Goal: Check status: Check status

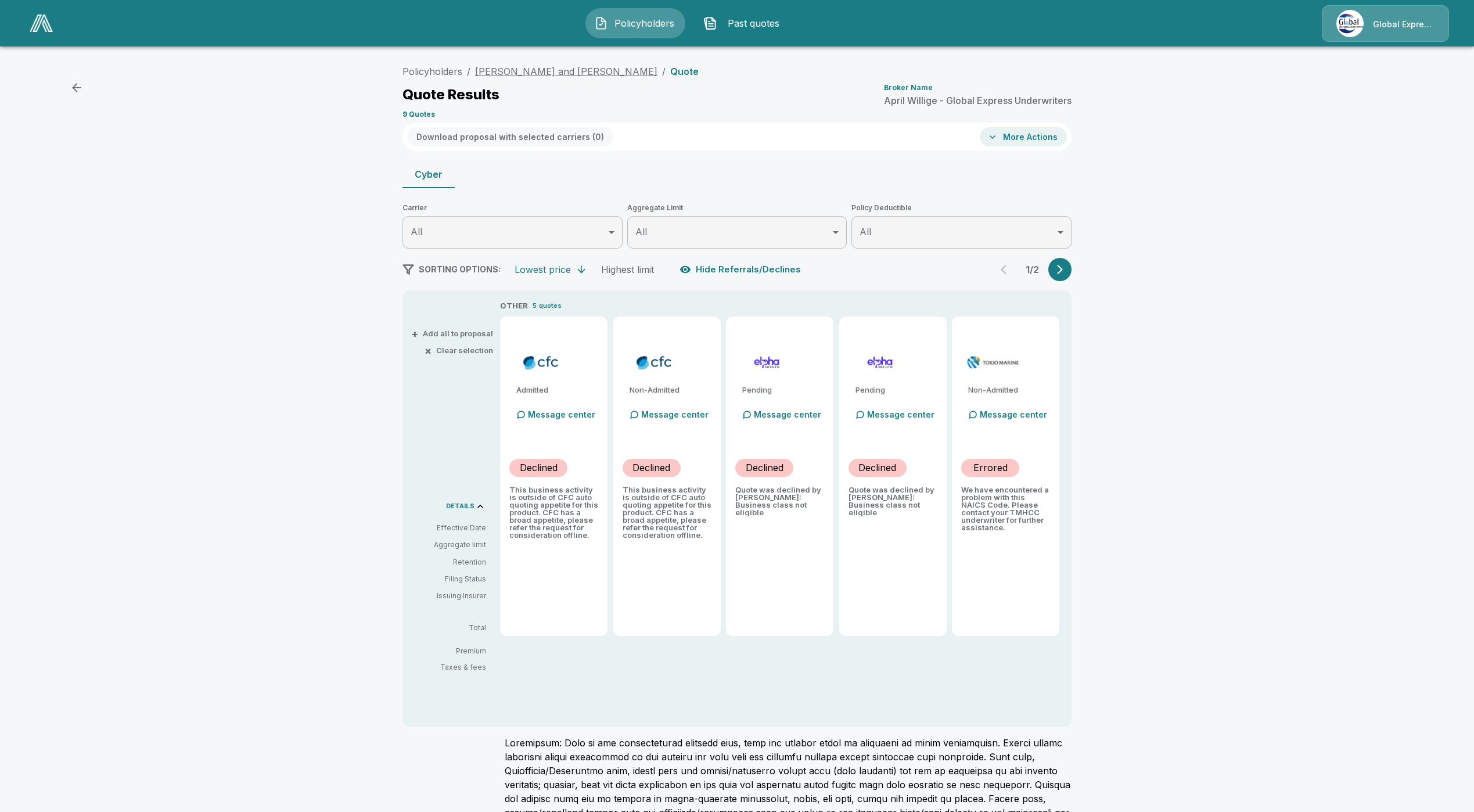
click at [549, 77] on li "[PERSON_NAME] and [PERSON_NAME]" at bounding box center [566, 71] width 183 height 14
click at [549, 68] on link "[PERSON_NAME] and [PERSON_NAME]" at bounding box center [566, 71] width 183 height 12
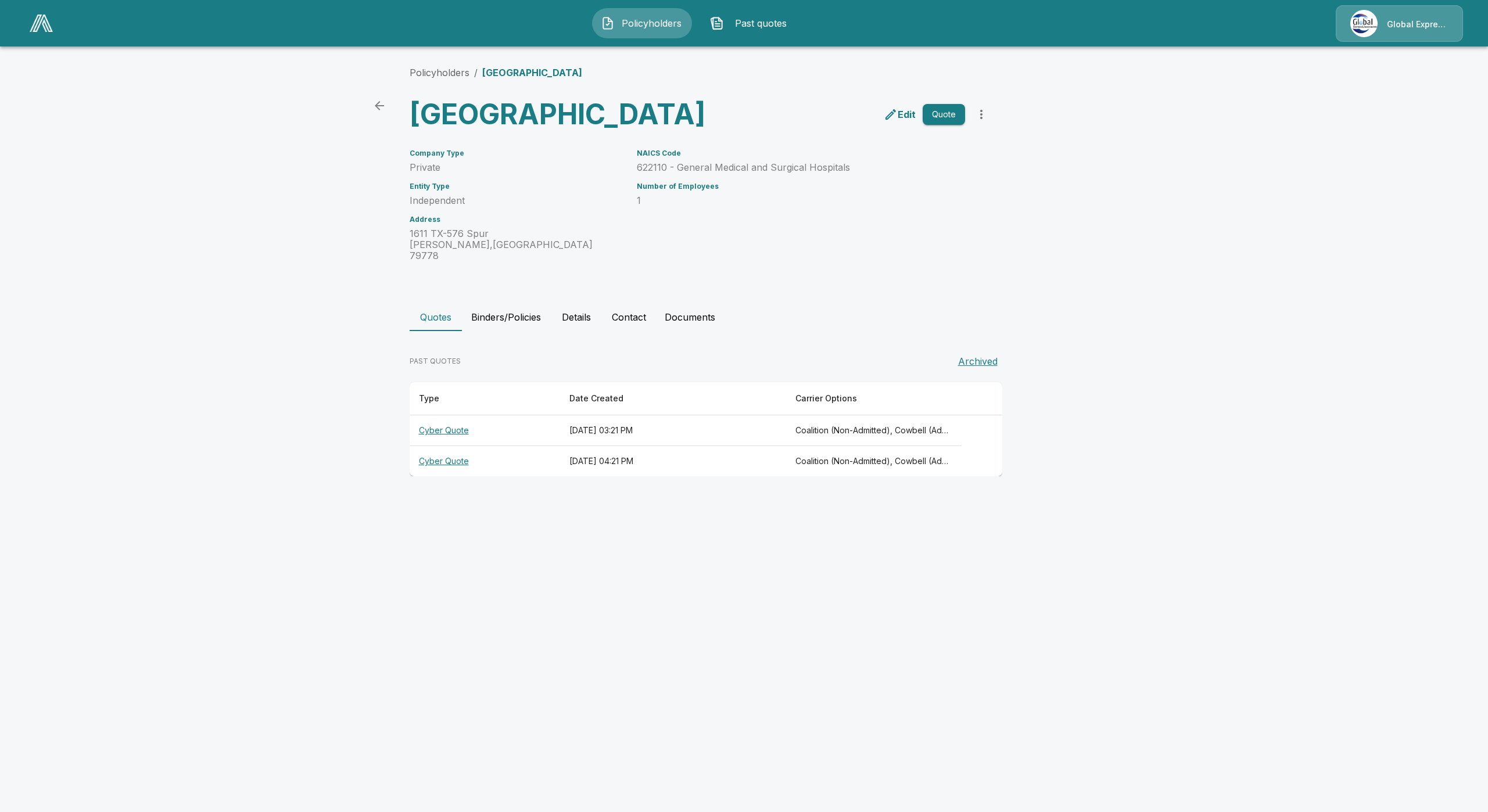
click at [448, 446] on th "Cyber Quote" at bounding box center [484, 431] width 150 height 31
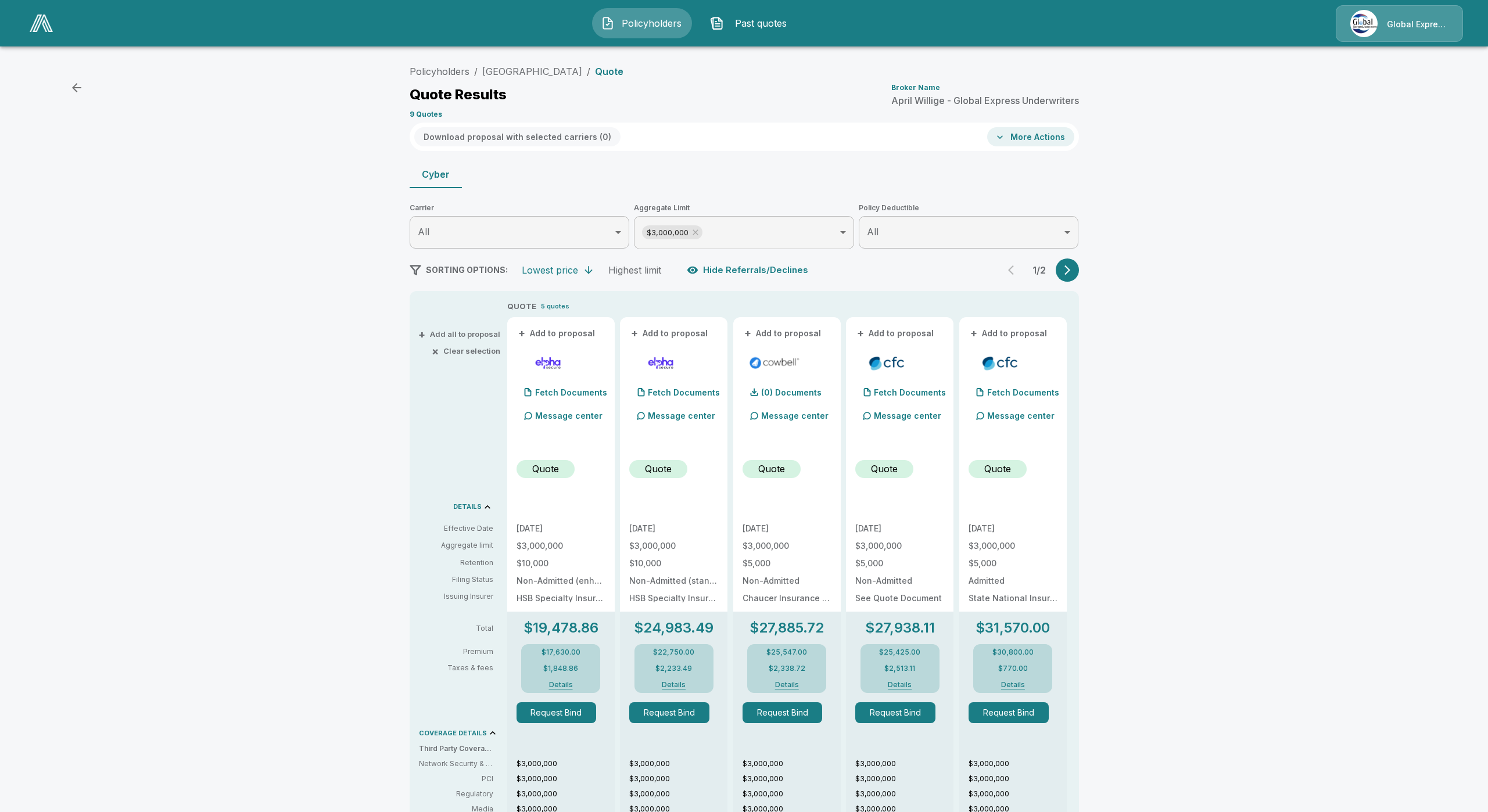
click at [794, 234] on body "Policyholders Past quotes Global Express Underwriters Policyholders / Rankin Co…" at bounding box center [744, 630] width 1488 height 1259
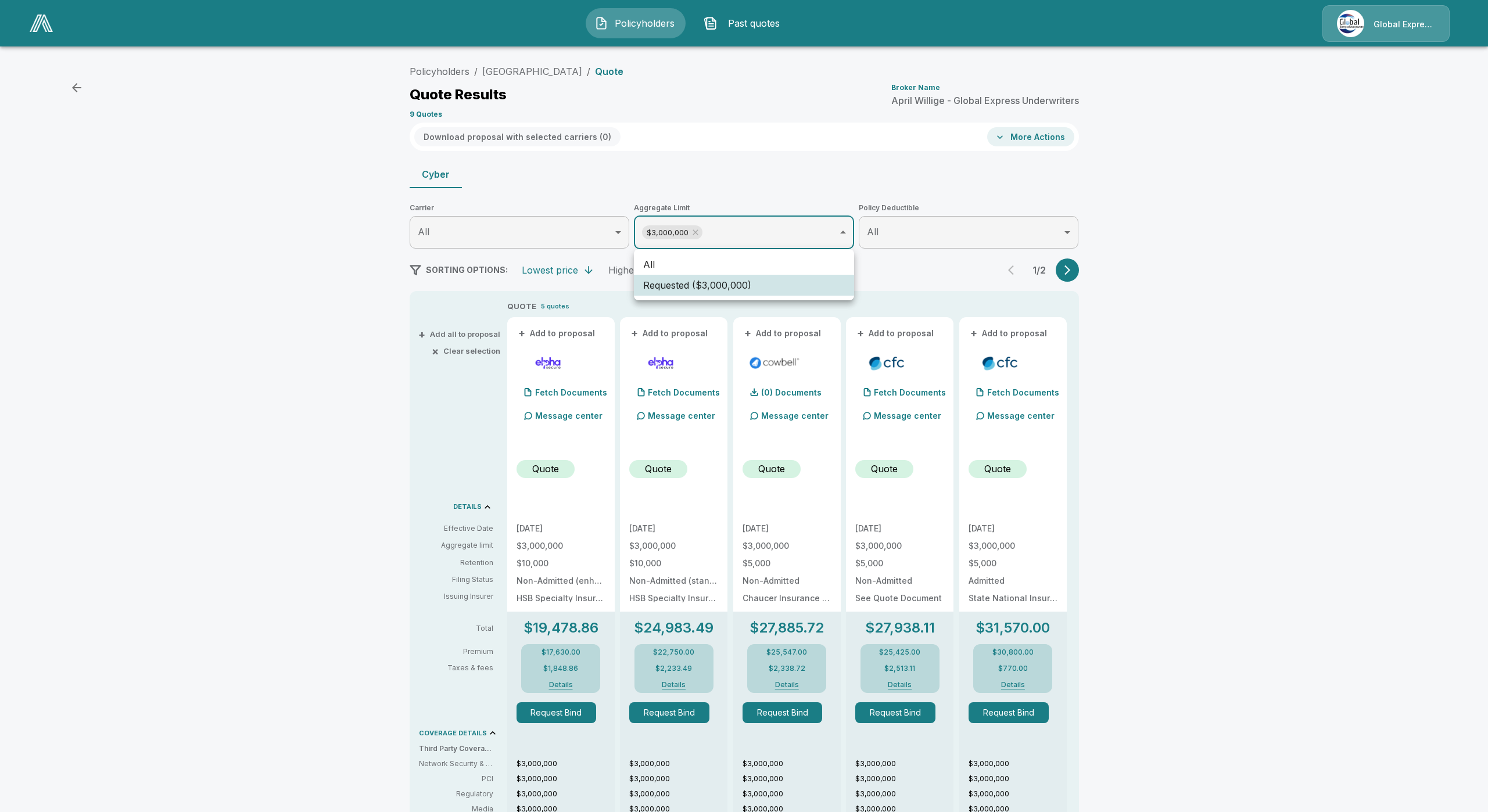
click at [794, 232] on div at bounding box center [744, 406] width 1488 height 812
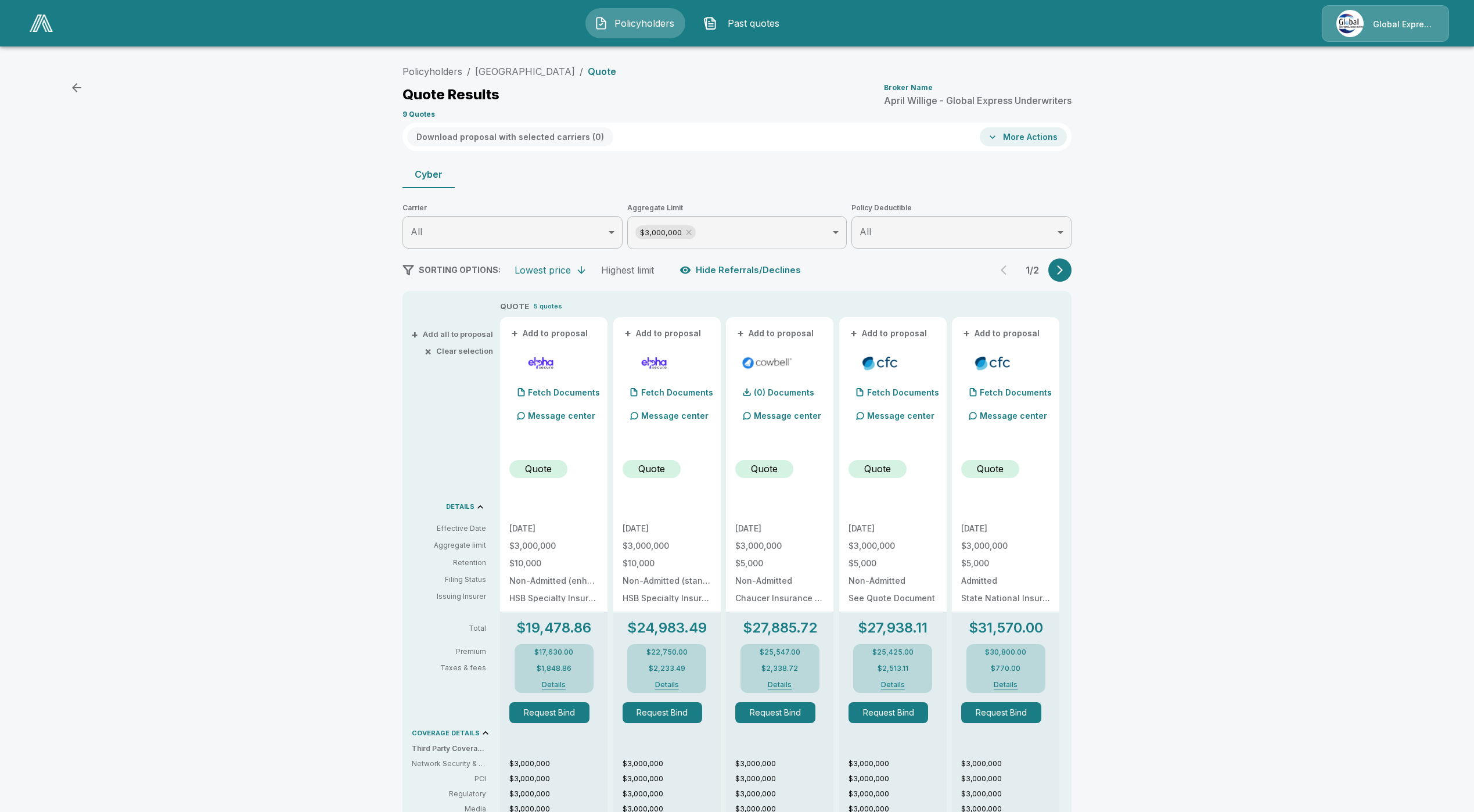
click at [617, 28] on span "Policyholders" at bounding box center [644, 23] width 64 height 14
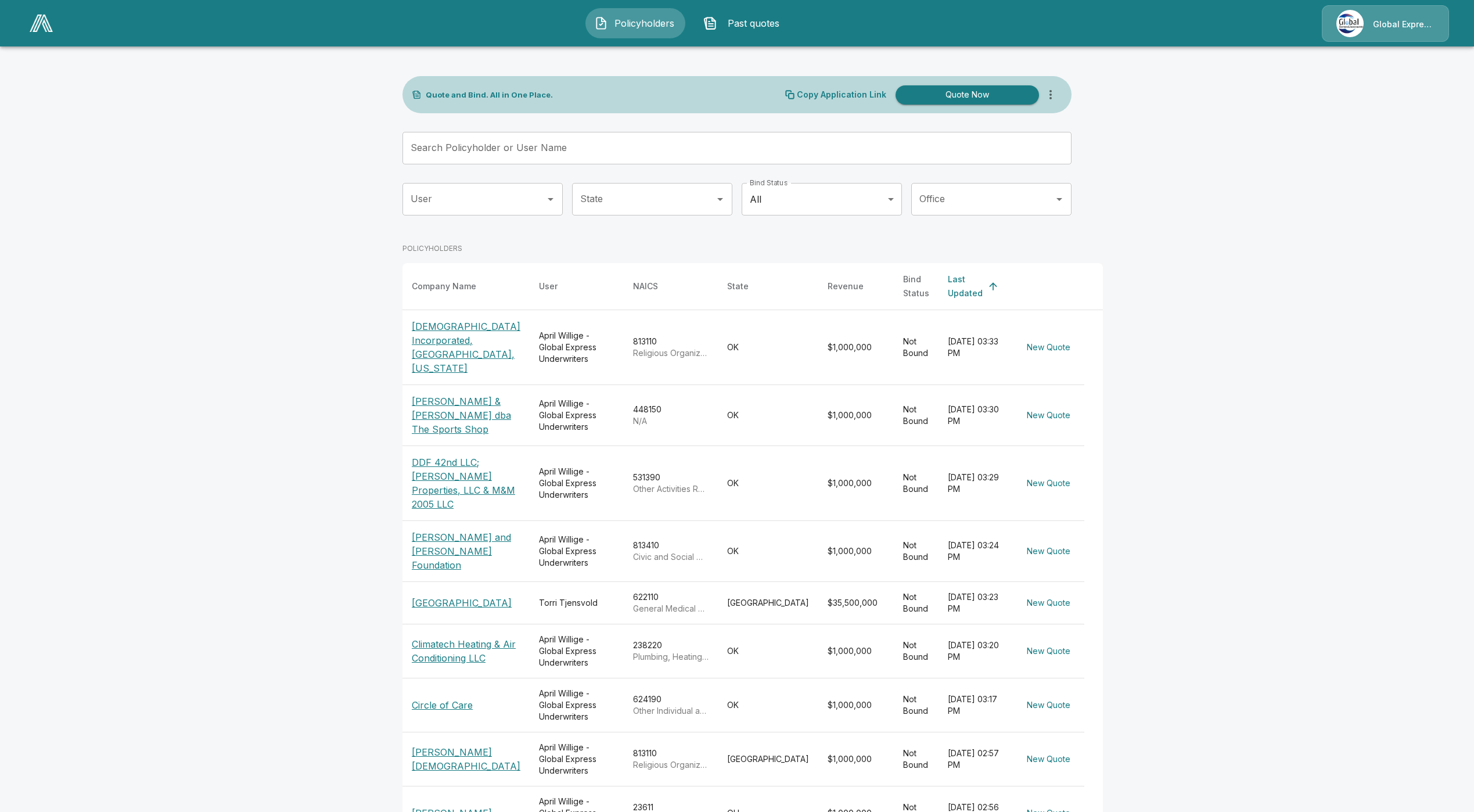
click at [443, 609] on p "[GEOGRAPHIC_DATA]" at bounding box center [462, 602] width 100 height 14
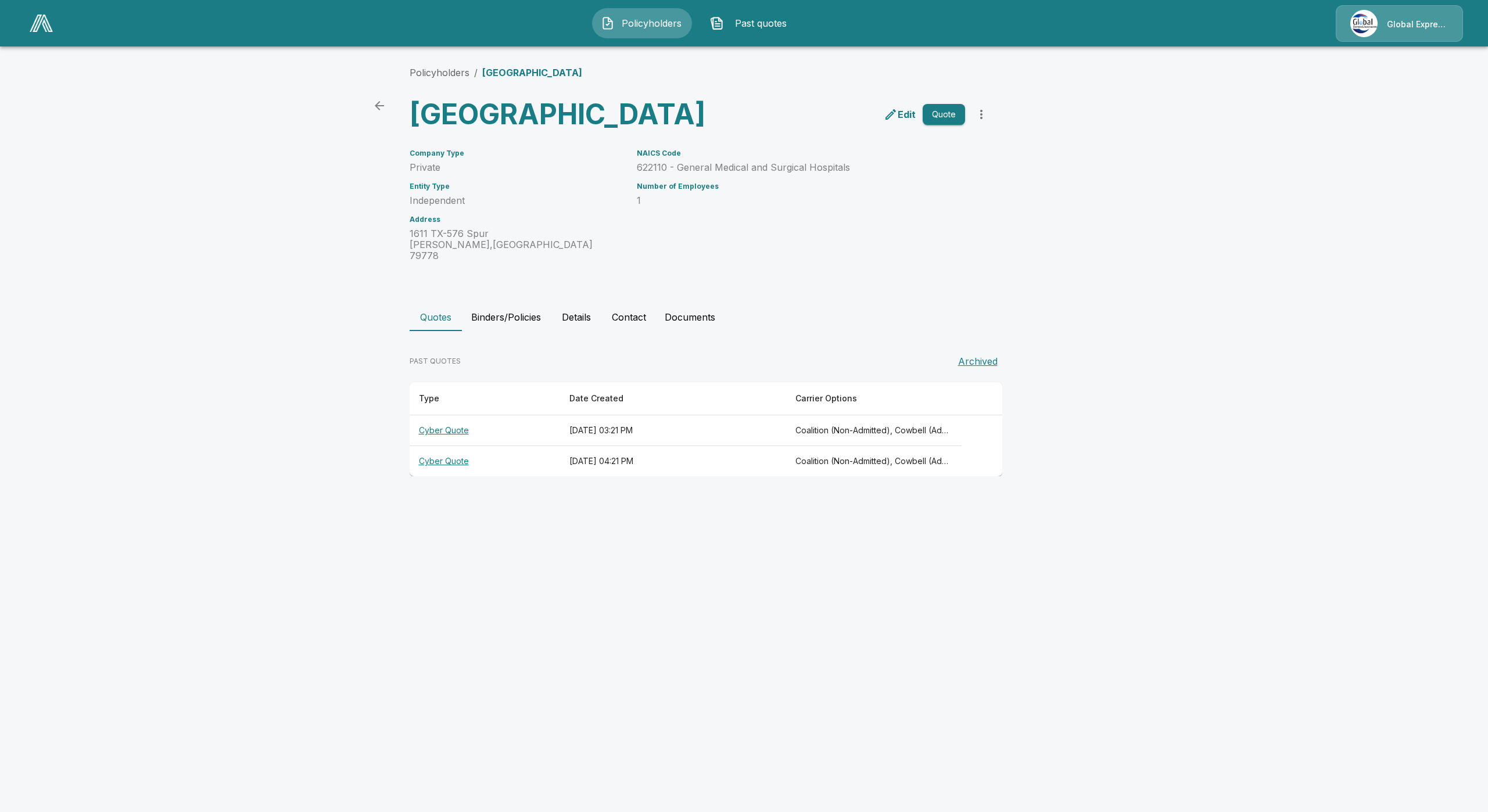
click at [457, 446] on th "Cyber Quote" at bounding box center [484, 431] width 150 height 31
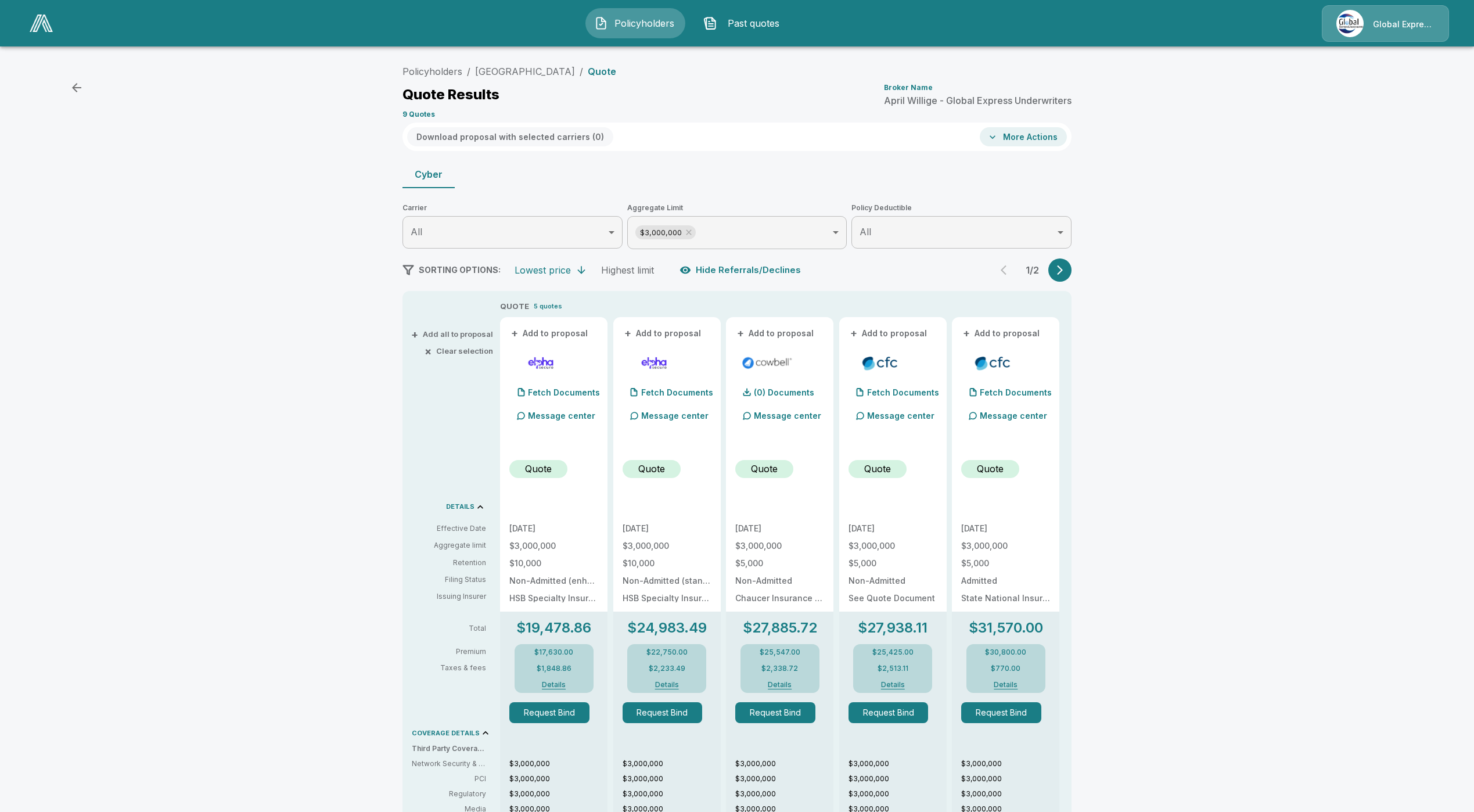
click at [1062, 271] on button "button" at bounding box center [1060, 270] width 23 height 23
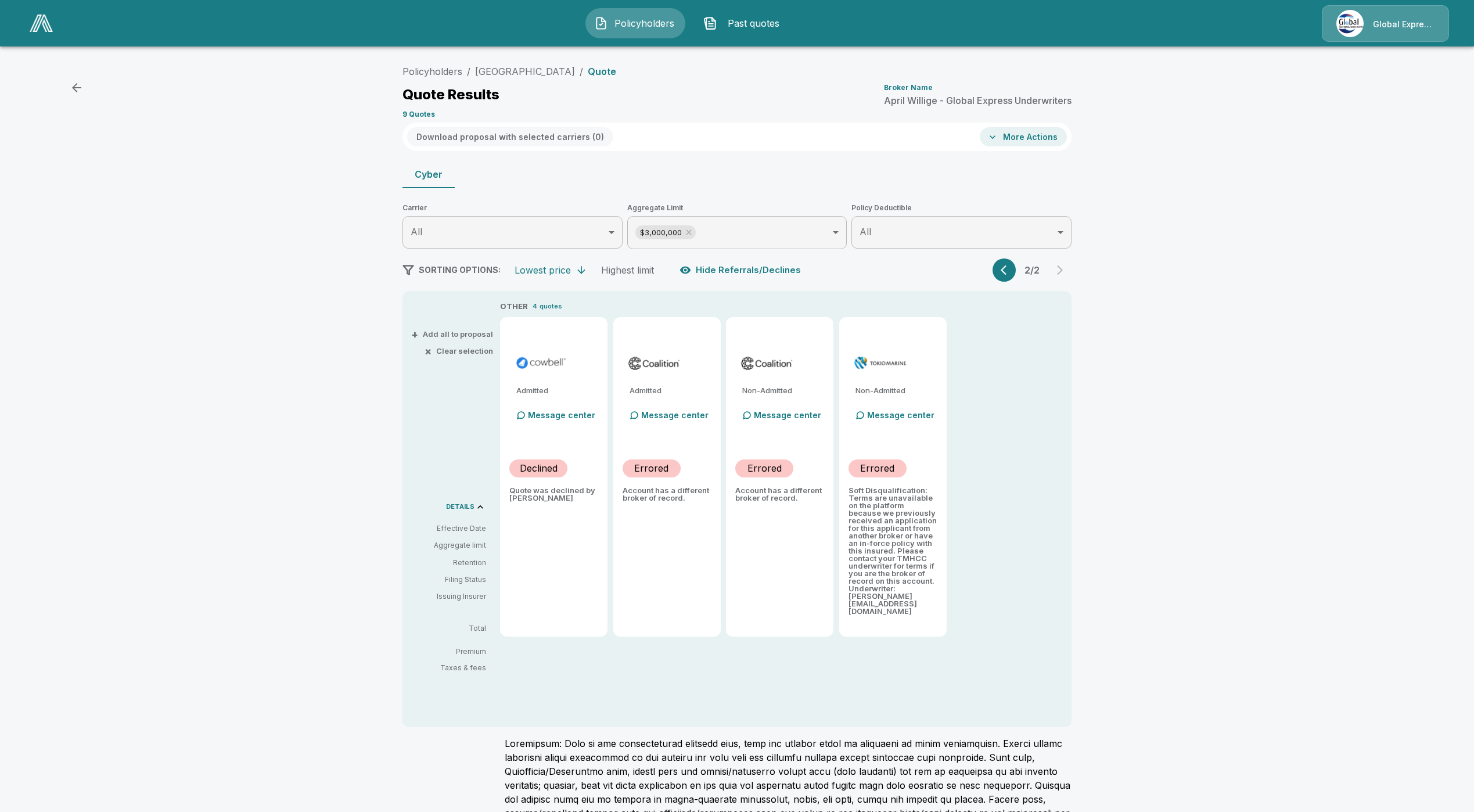
click at [1012, 273] on icon "button" at bounding box center [1006, 269] width 12 height 12
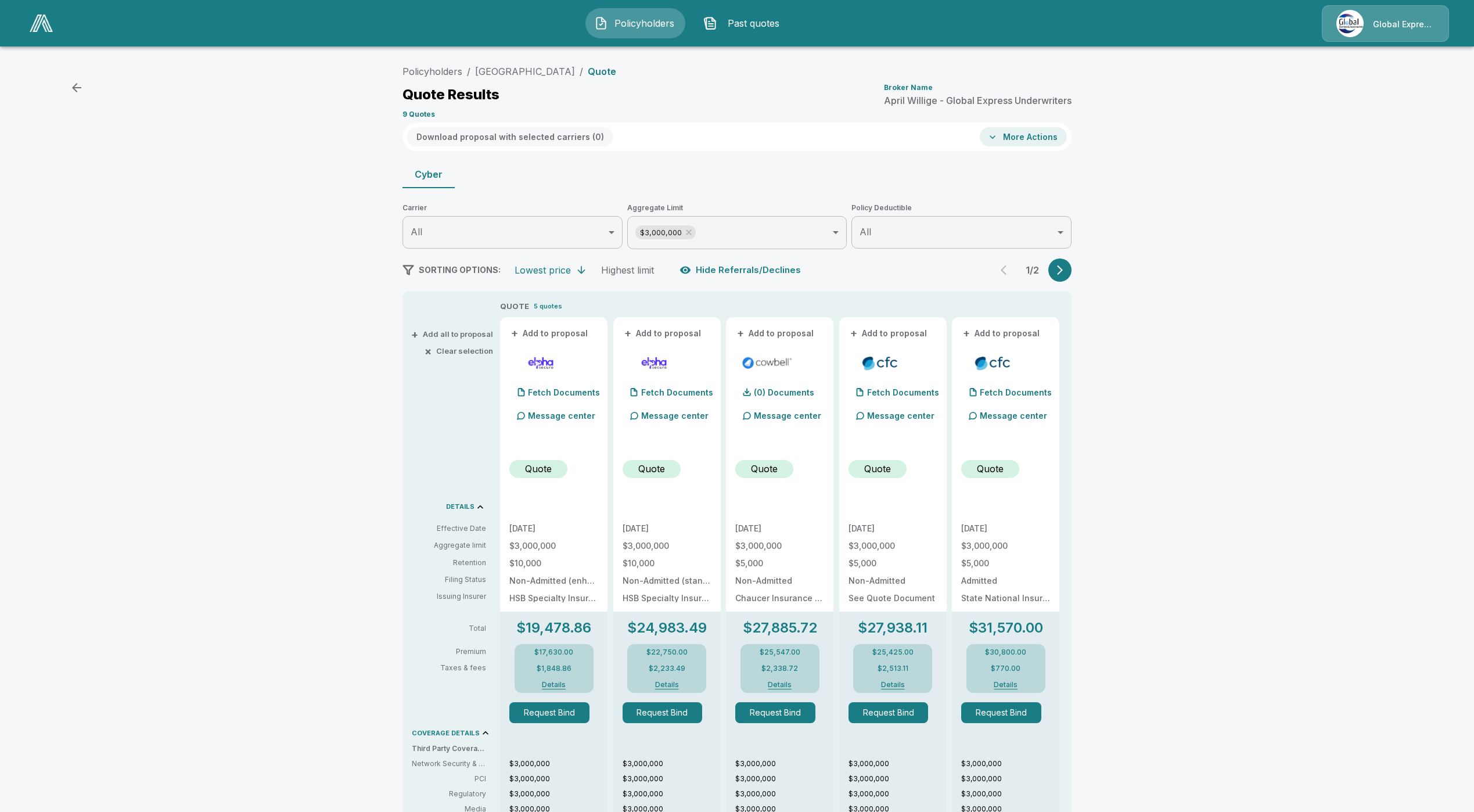
click at [1071, 276] on button "button" at bounding box center [1060, 270] width 23 height 23
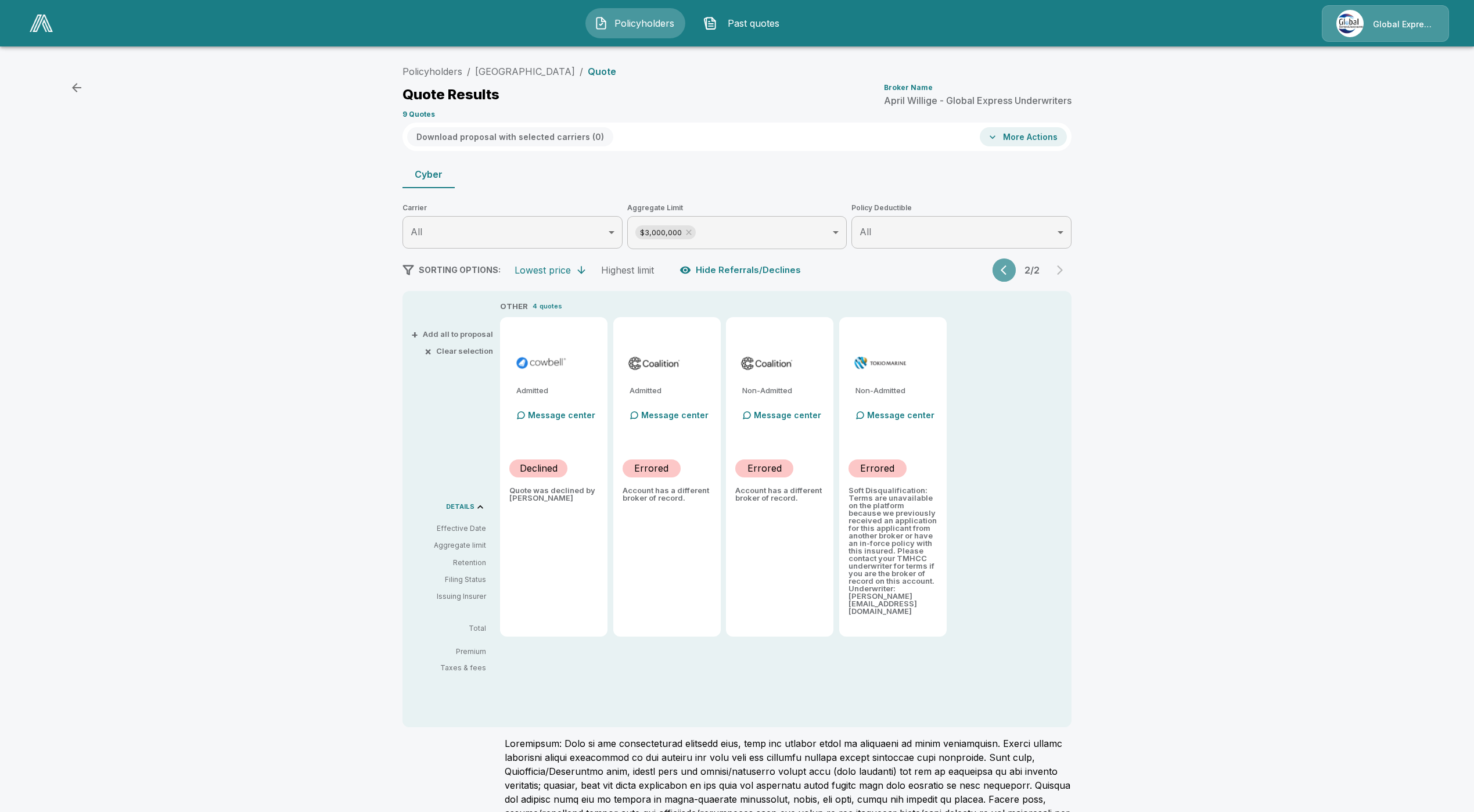
click at [1012, 271] on icon "button" at bounding box center [1006, 269] width 12 height 12
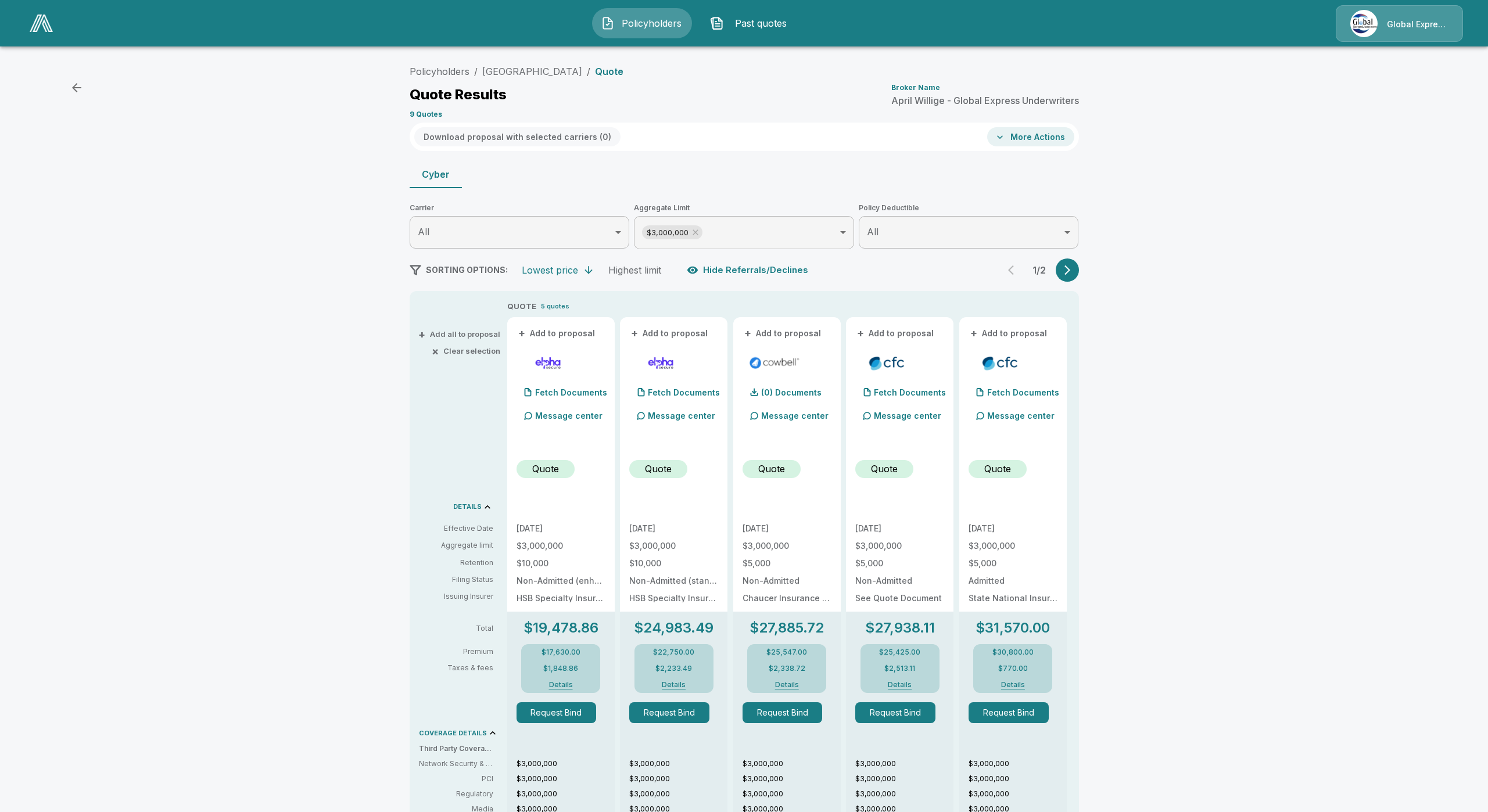
click at [775, 232] on body "Policyholders Past quotes Global Express Underwriters Policyholders / [GEOGRAPH…" at bounding box center [744, 630] width 1488 height 1259
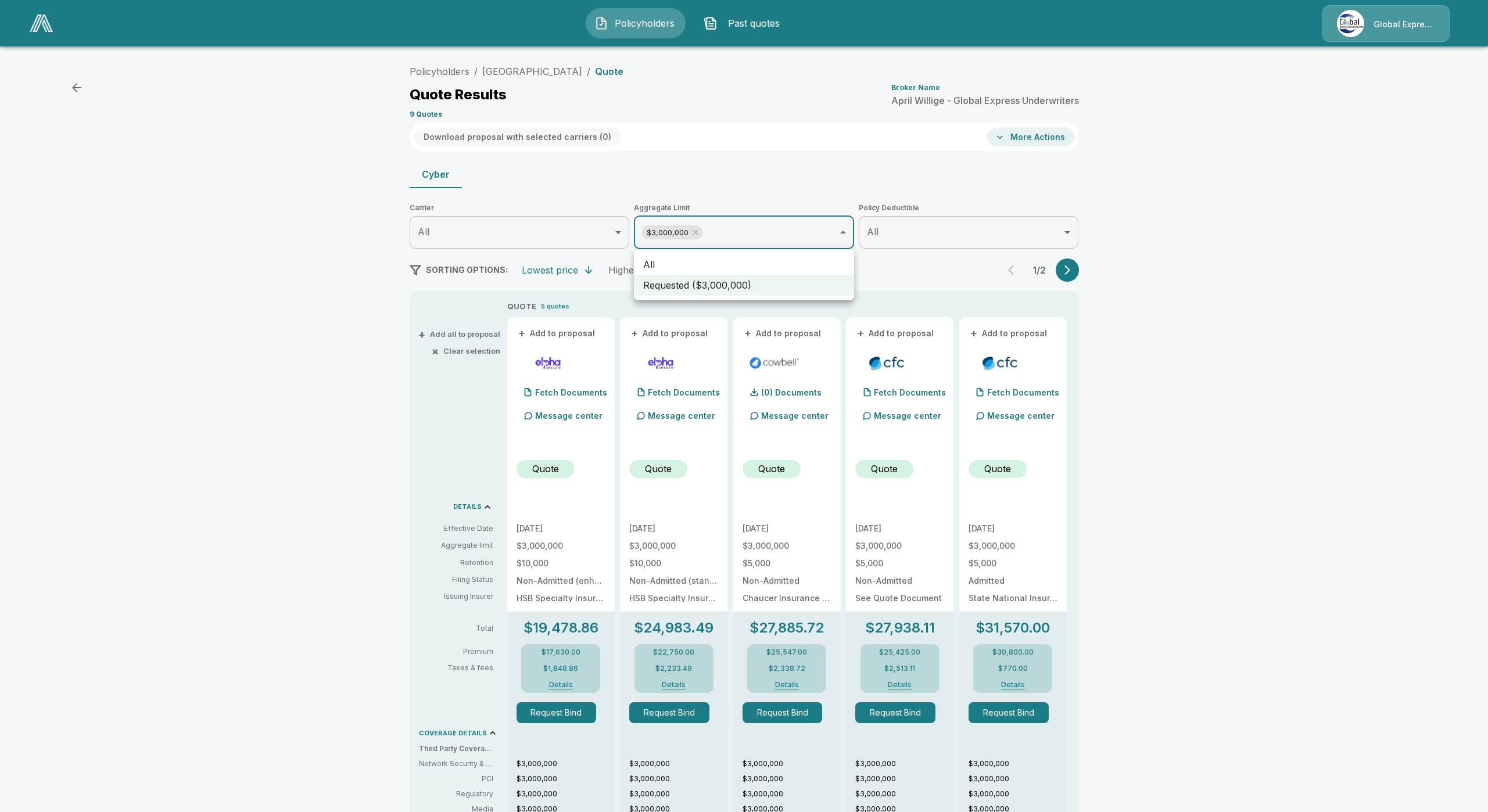
click at [727, 235] on div at bounding box center [744, 406] width 1488 height 812
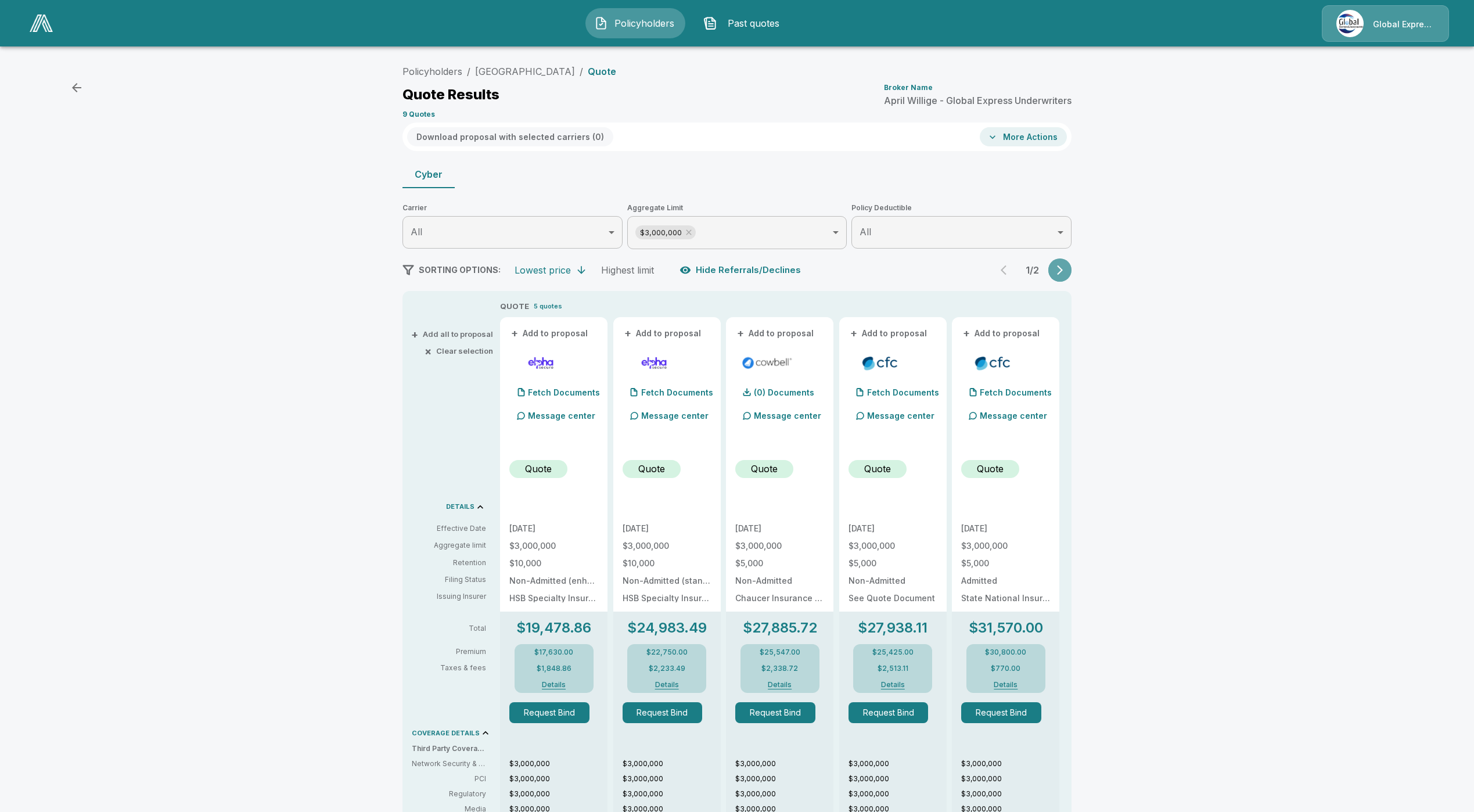
click at [1066, 265] on icon "button" at bounding box center [1060, 269] width 12 height 12
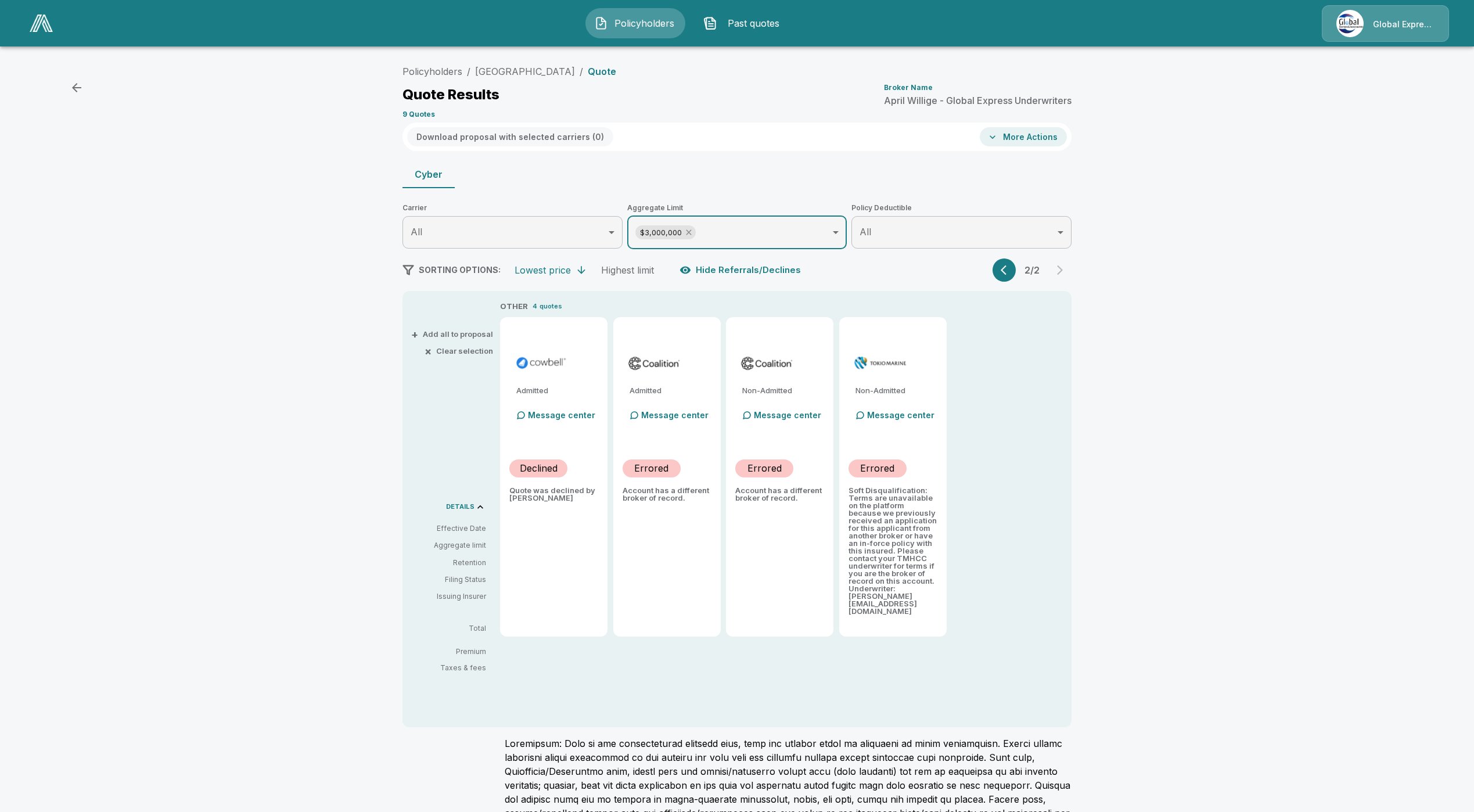
click at [694, 232] on icon at bounding box center [689, 232] width 9 height 9
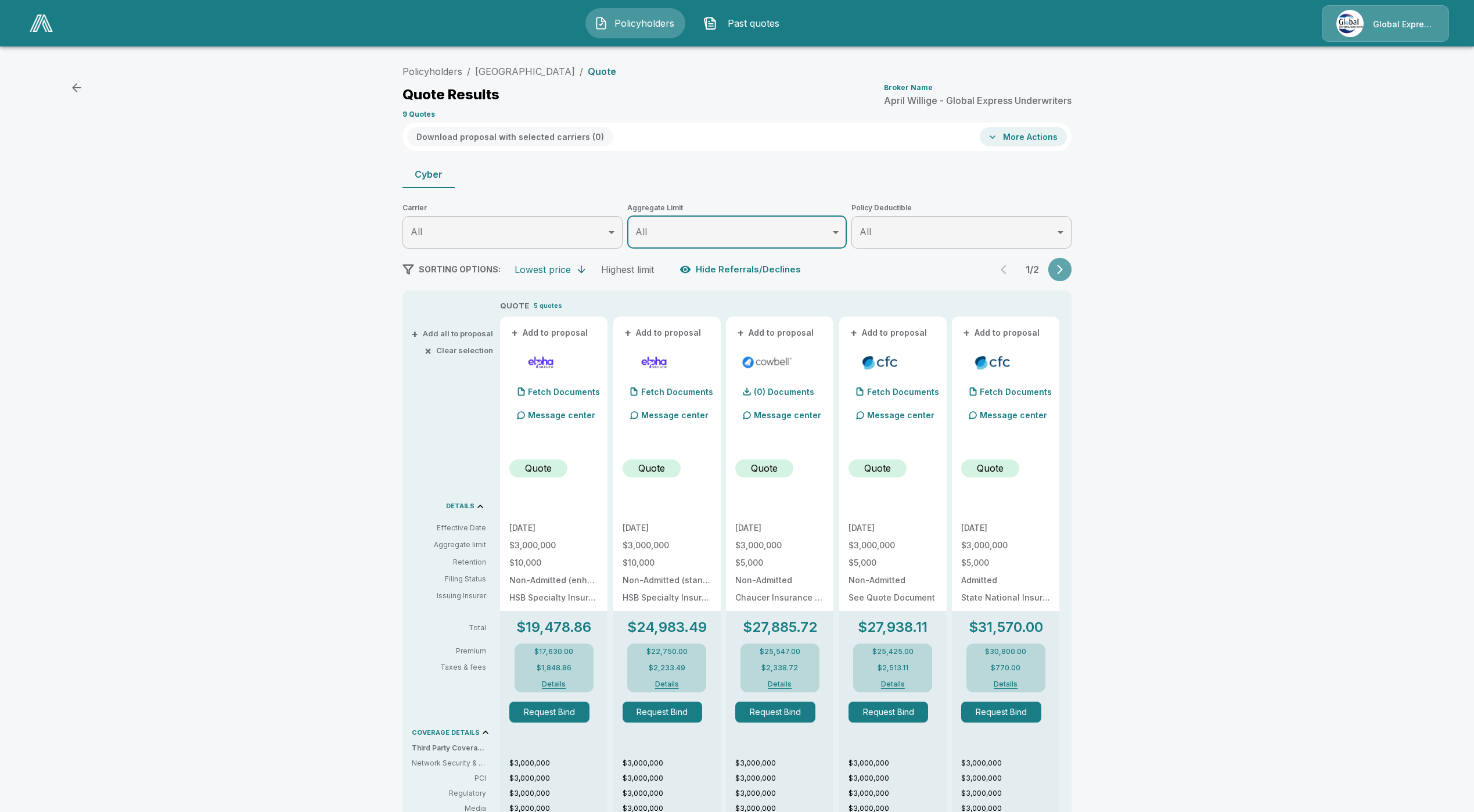
click at [1071, 265] on button "button" at bounding box center [1060, 269] width 23 height 23
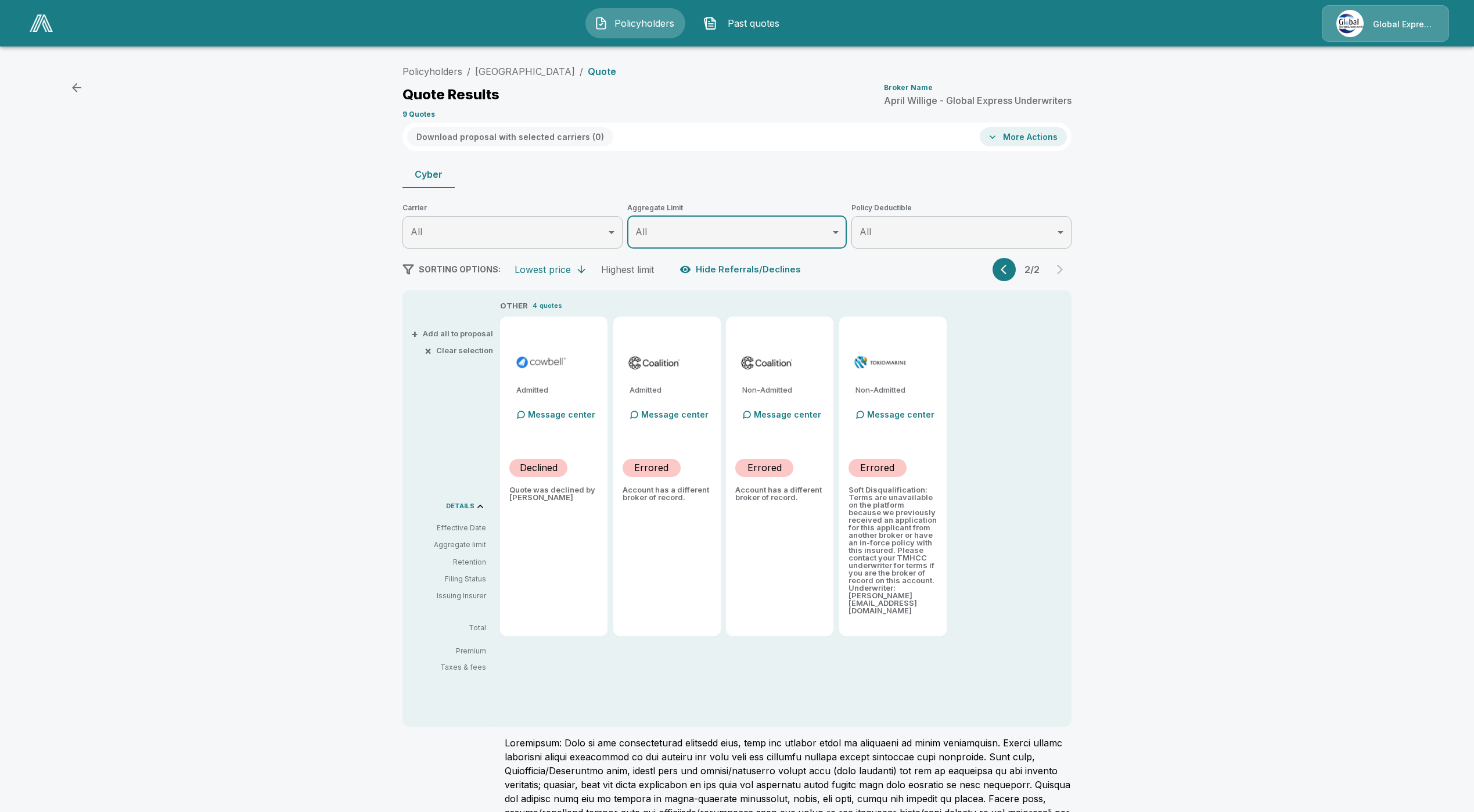
click at [1071, 265] on div "2 / 2" at bounding box center [1032, 269] width 79 height 23
click at [763, 273] on button "Hide Referrals/Declines" at bounding box center [741, 269] width 128 height 22
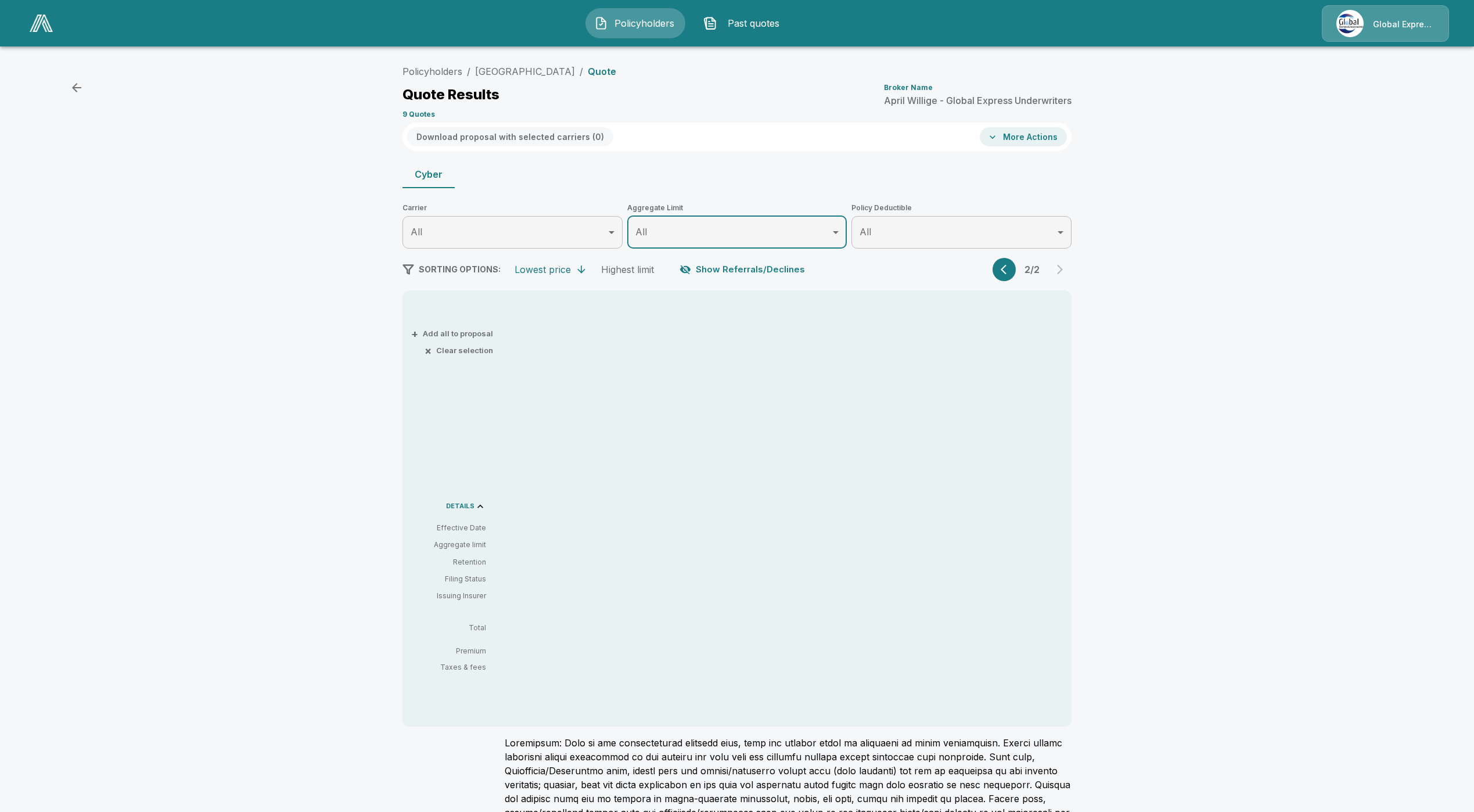
click at [763, 273] on button "Show Referrals/Declines" at bounding box center [743, 269] width 133 height 22
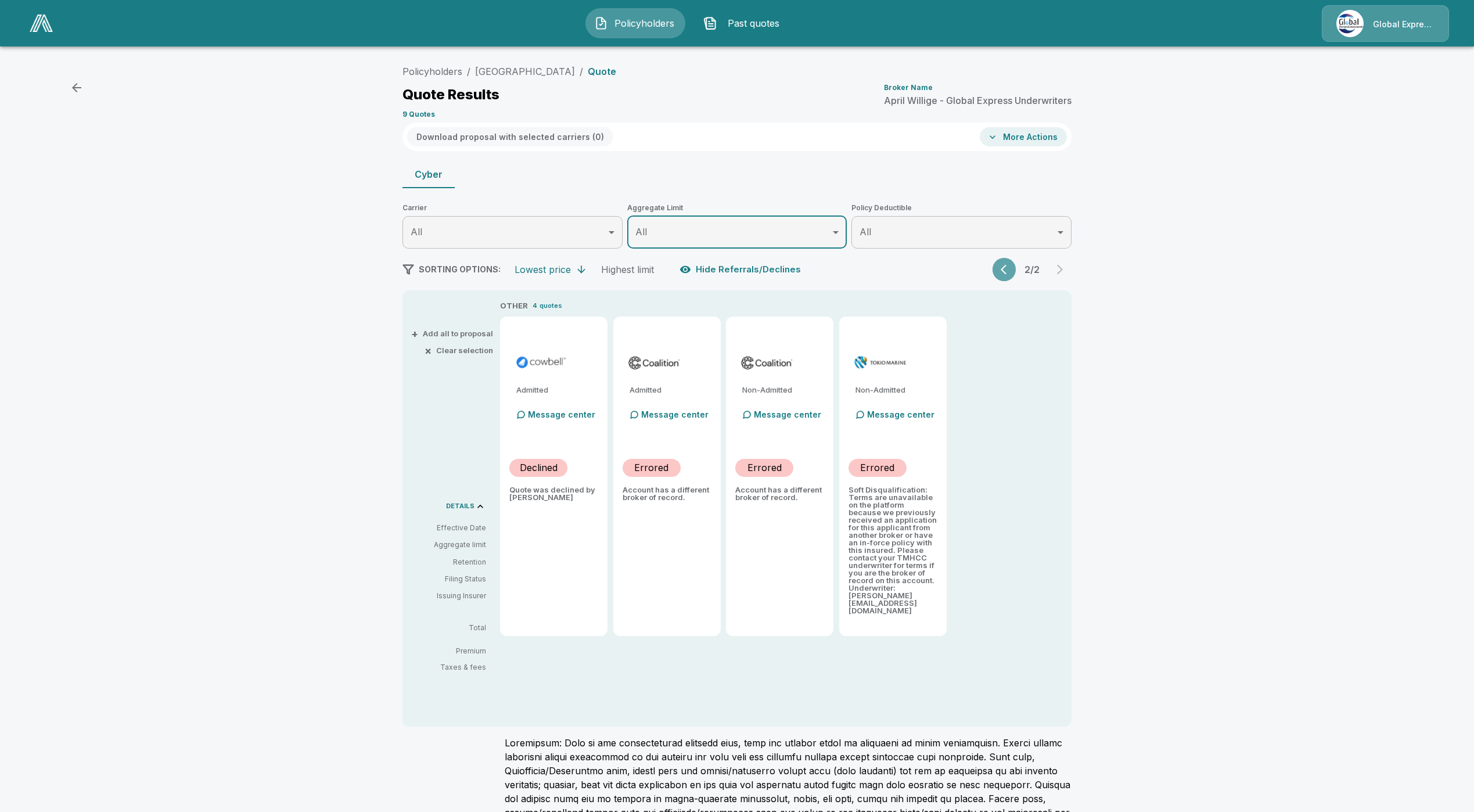
click at [1001, 266] on button "button" at bounding box center [1004, 269] width 23 height 23
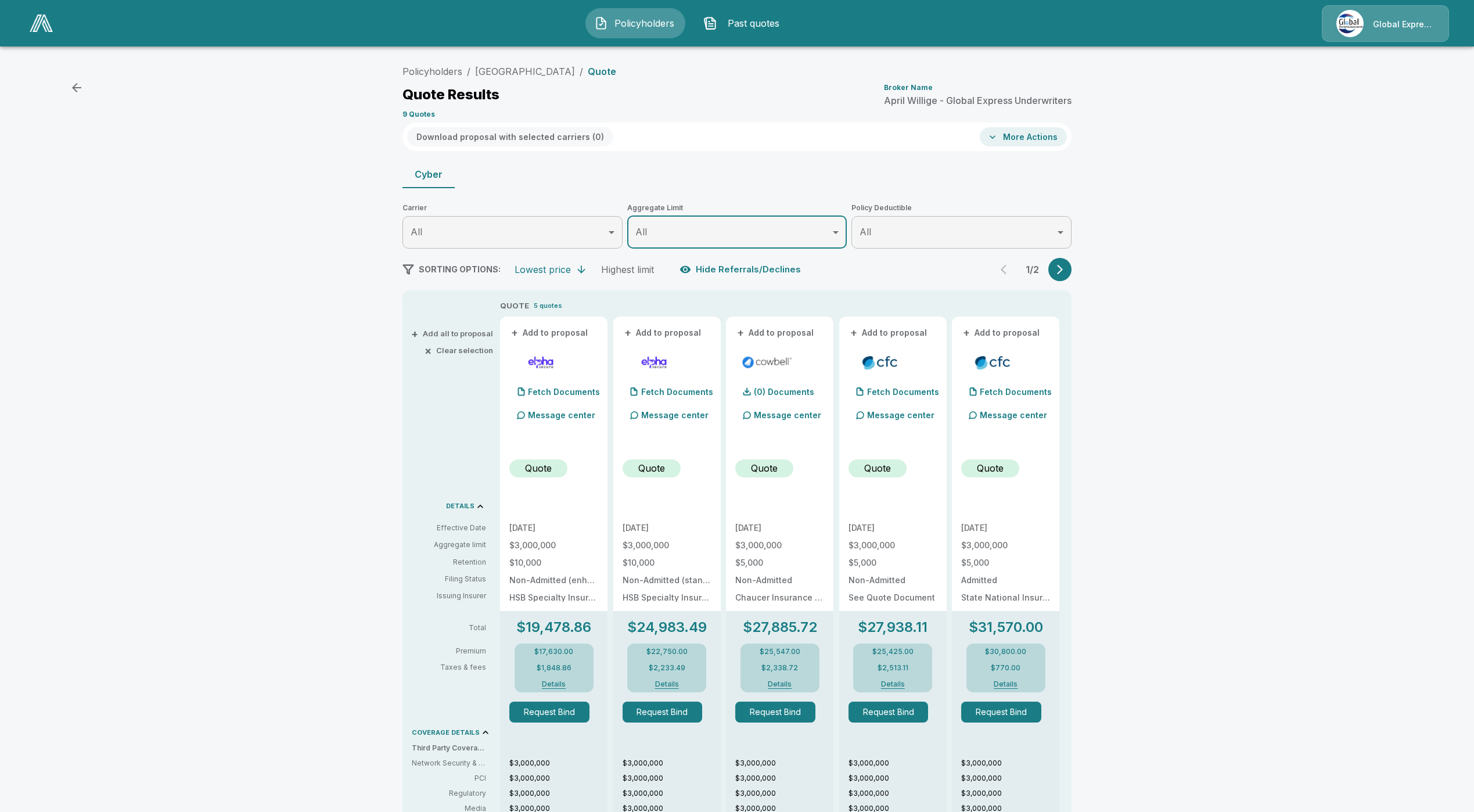
click at [1085, 271] on div "Policyholders / [GEOGRAPHIC_DATA] / Quote Quote Results Broker Name [PERSON_NAM…" at bounding box center [737, 659] width 697 height 1198
click at [1063, 268] on icon "button" at bounding box center [1060, 269] width 12 height 12
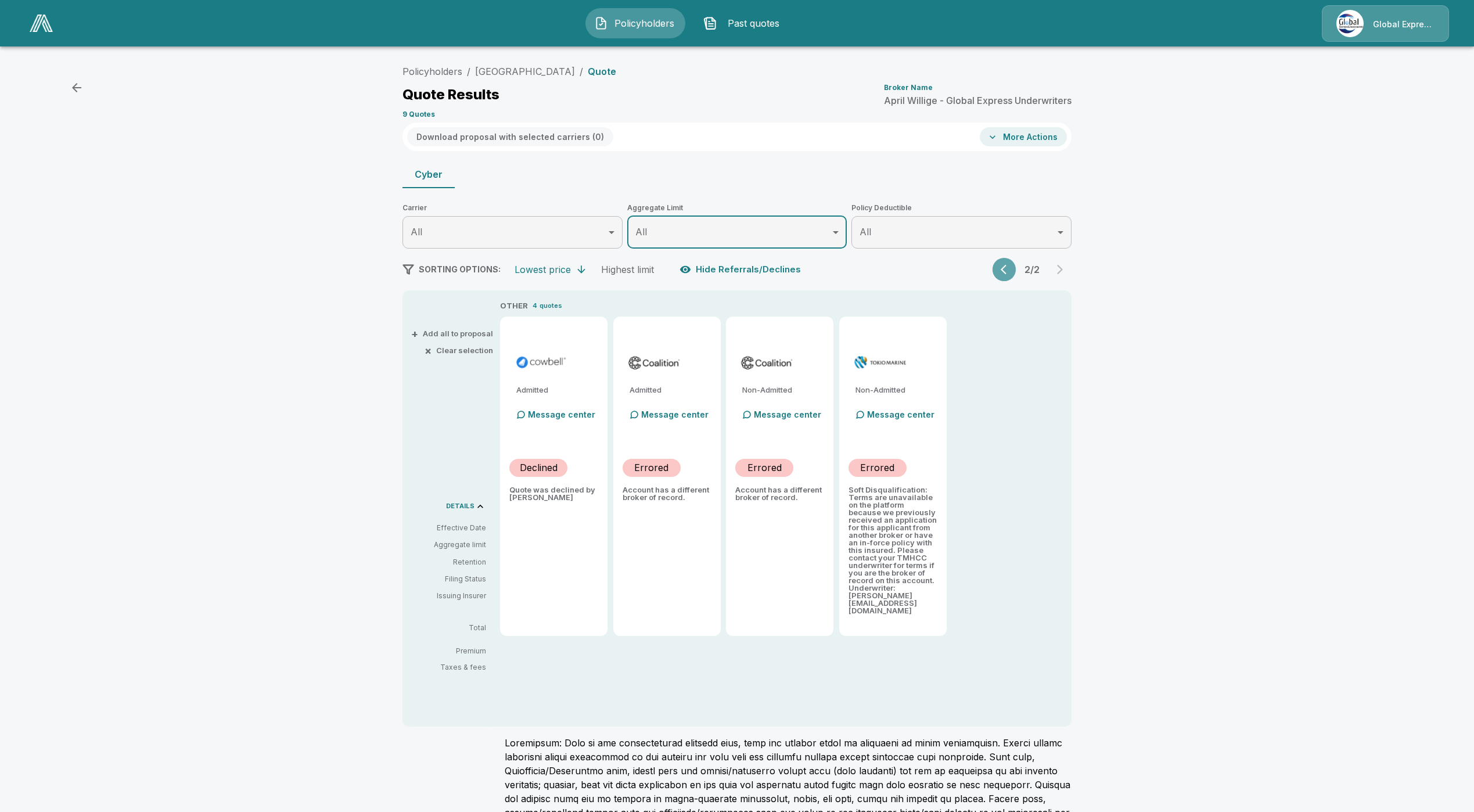
click at [1012, 271] on icon "button" at bounding box center [1006, 269] width 12 height 12
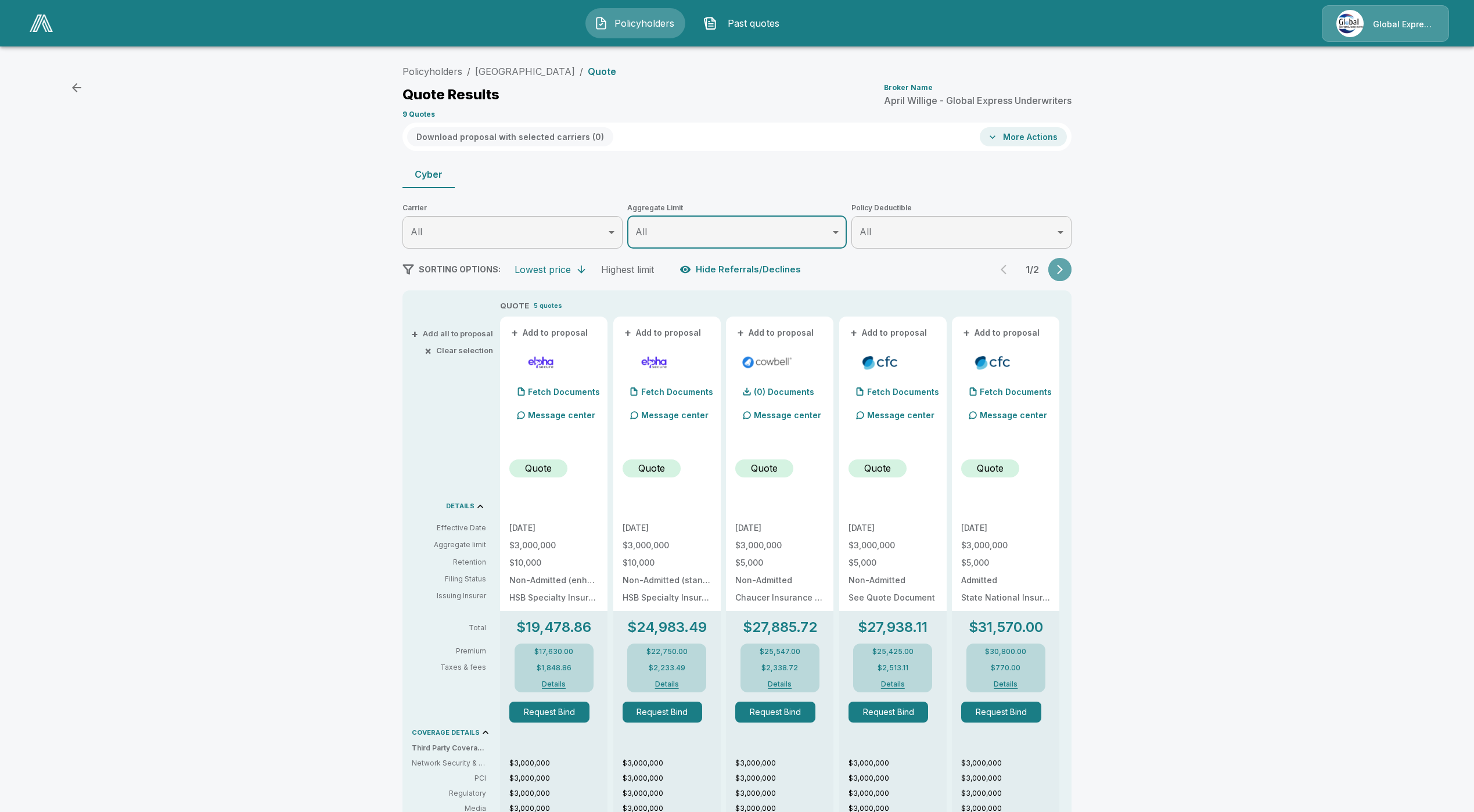
click at [1071, 271] on button "button" at bounding box center [1060, 269] width 23 height 23
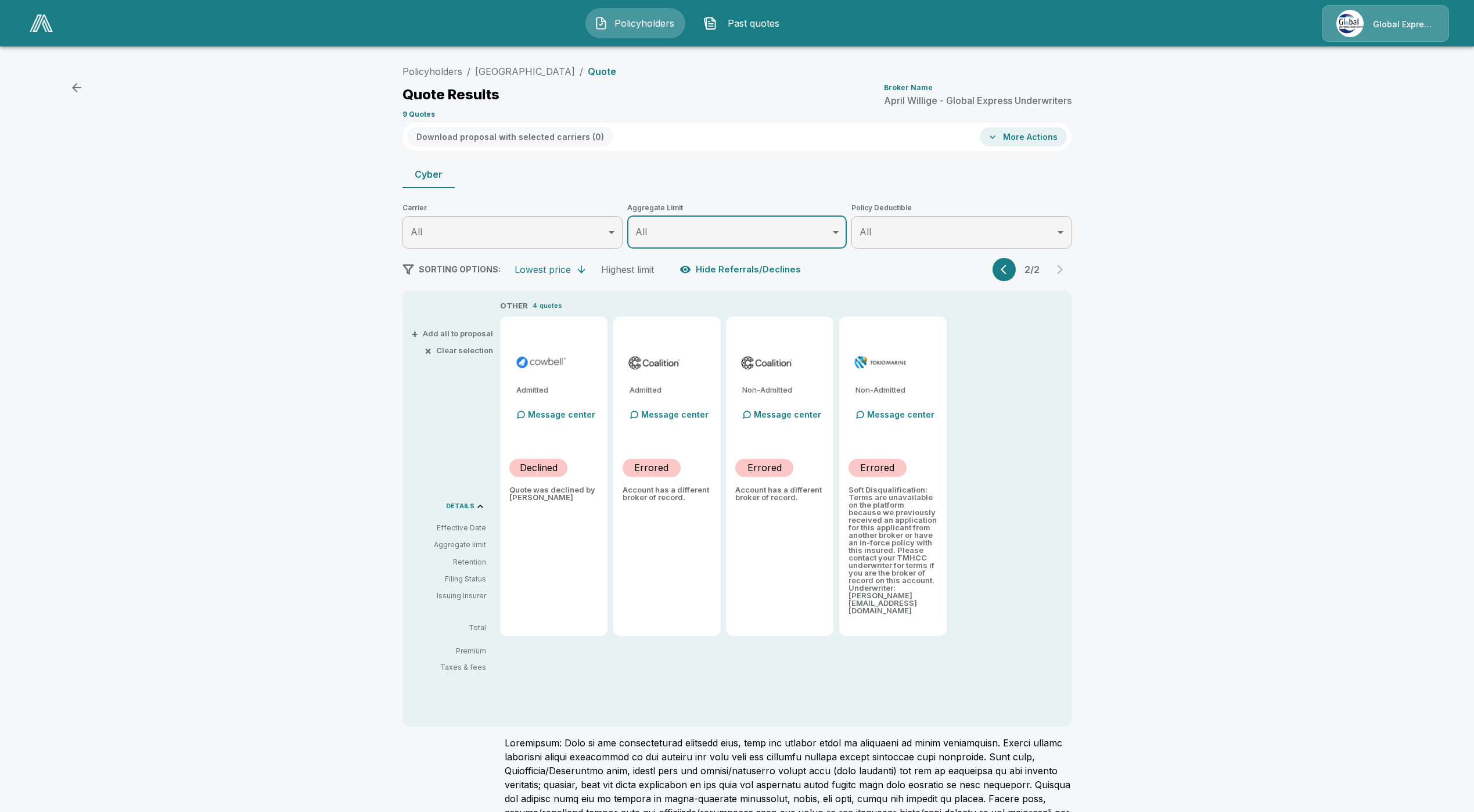
click at [521, 62] on div "Policyholders / [GEOGRAPHIC_DATA] / Quote Quote Results Broker Name [PERSON_NAM…" at bounding box center [737, 91] width 669 height 63
click at [519, 70] on link "[GEOGRAPHIC_DATA]" at bounding box center [525, 71] width 100 height 12
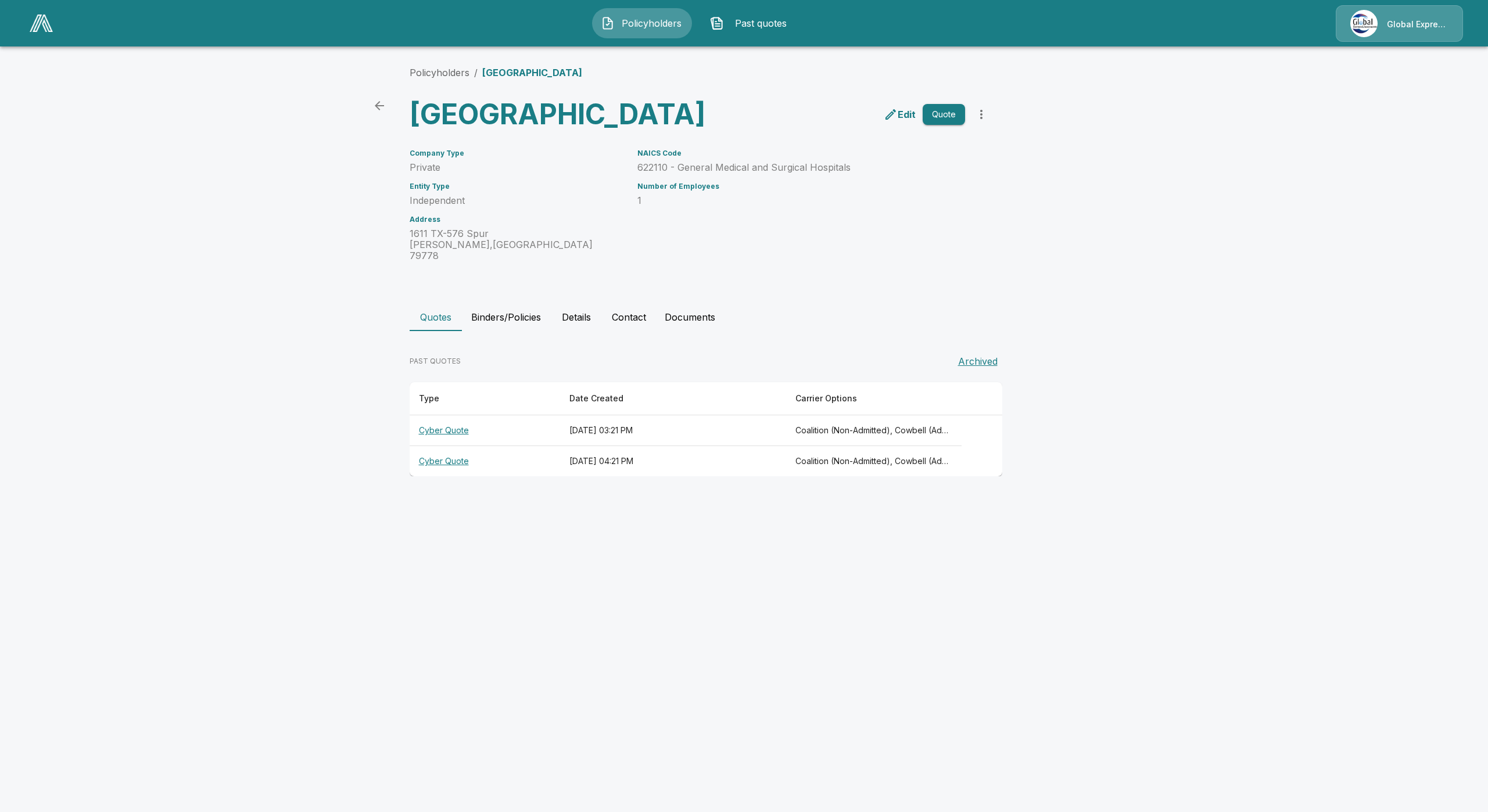
click at [433, 477] on th "Cyber Quote" at bounding box center [484, 461] width 150 height 31
